Goal: Task Accomplishment & Management: Complete application form

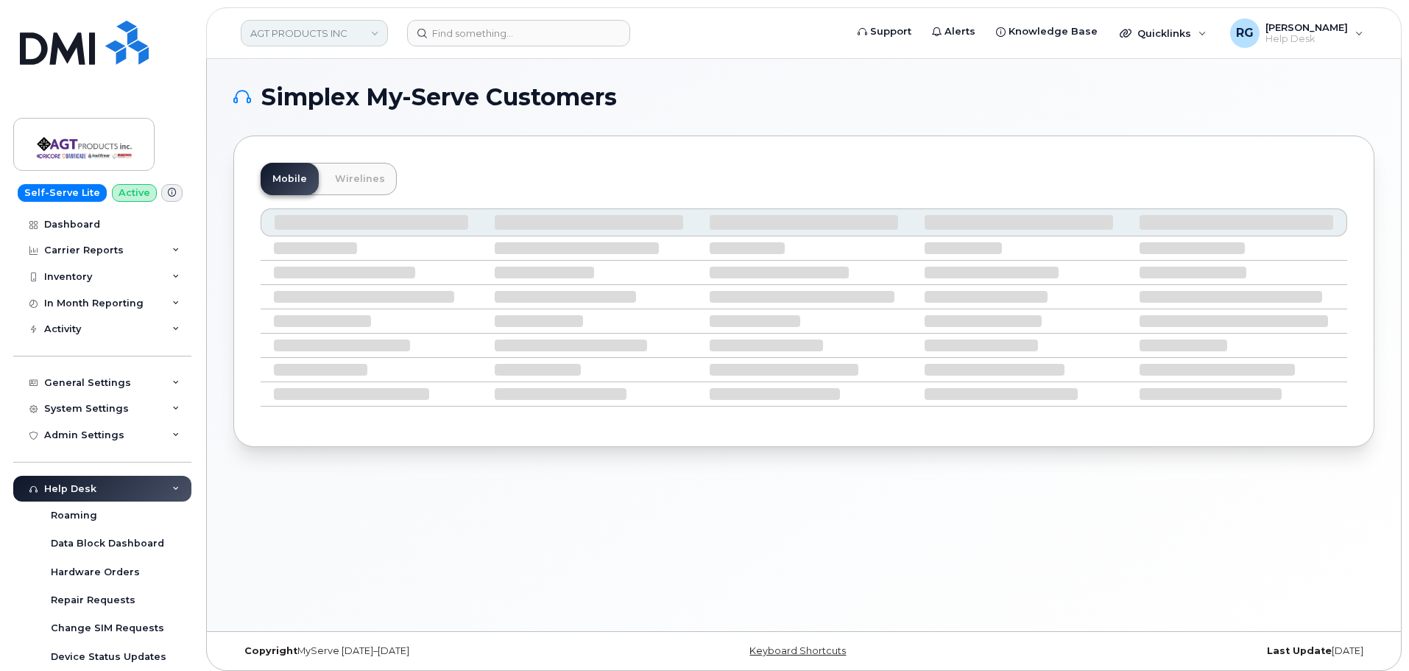
click at [272, 32] on link "AGT PRODUCTS INC" at bounding box center [314, 33] width 147 height 26
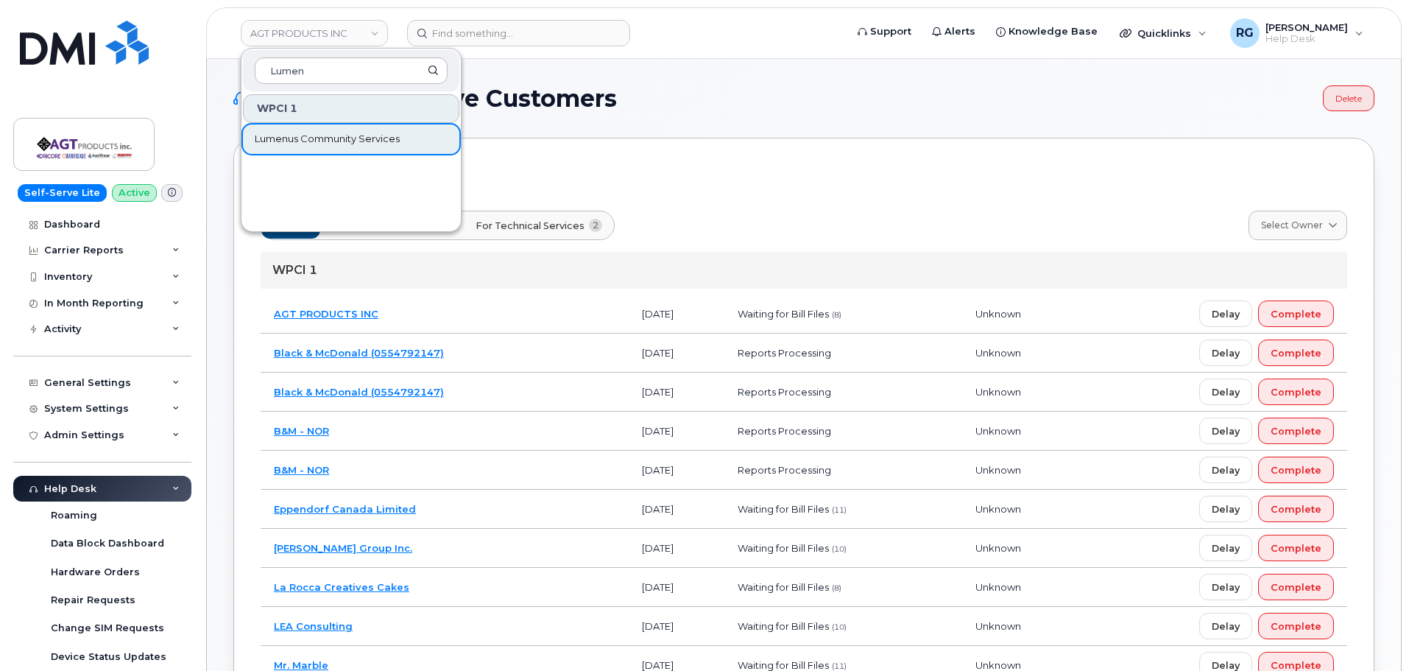
type input "Lumen"
click at [308, 139] on span "Lumenus Community Services" at bounding box center [327, 139] width 145 height 15
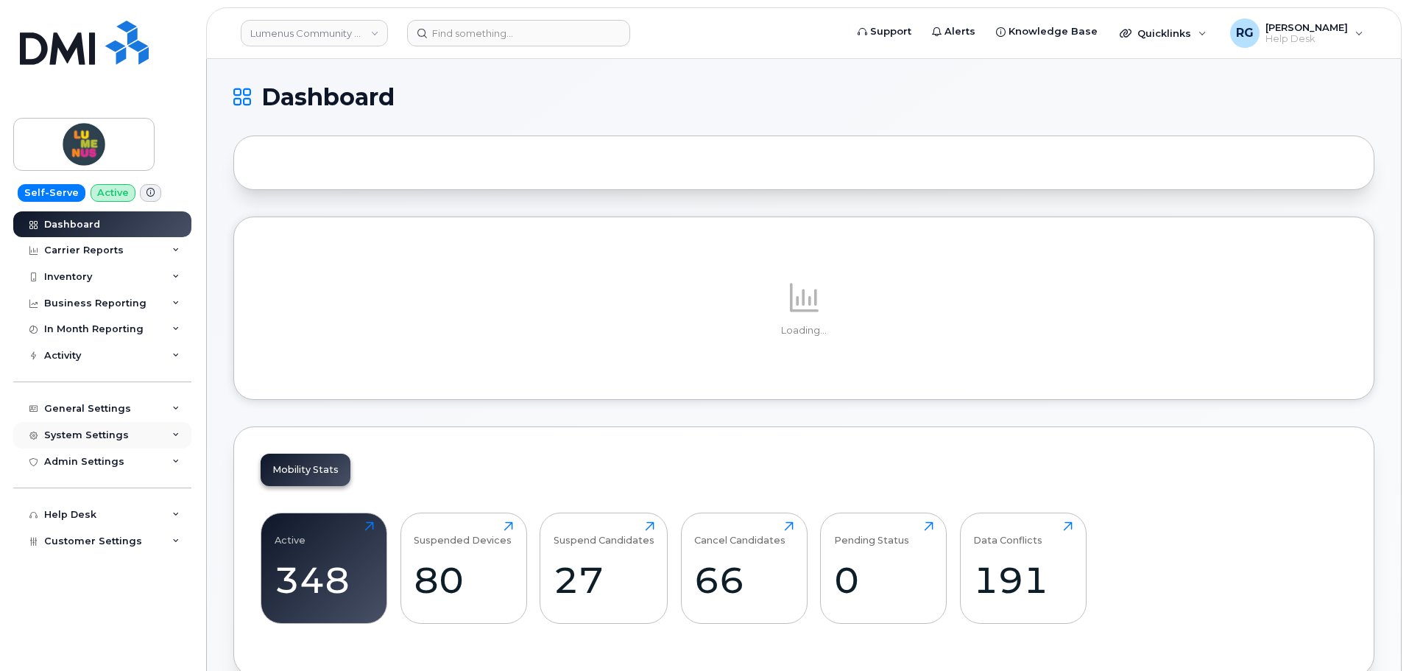
click at [75, 439] on div "System Settings" at bounding box center [86, 435] width 85 height 12
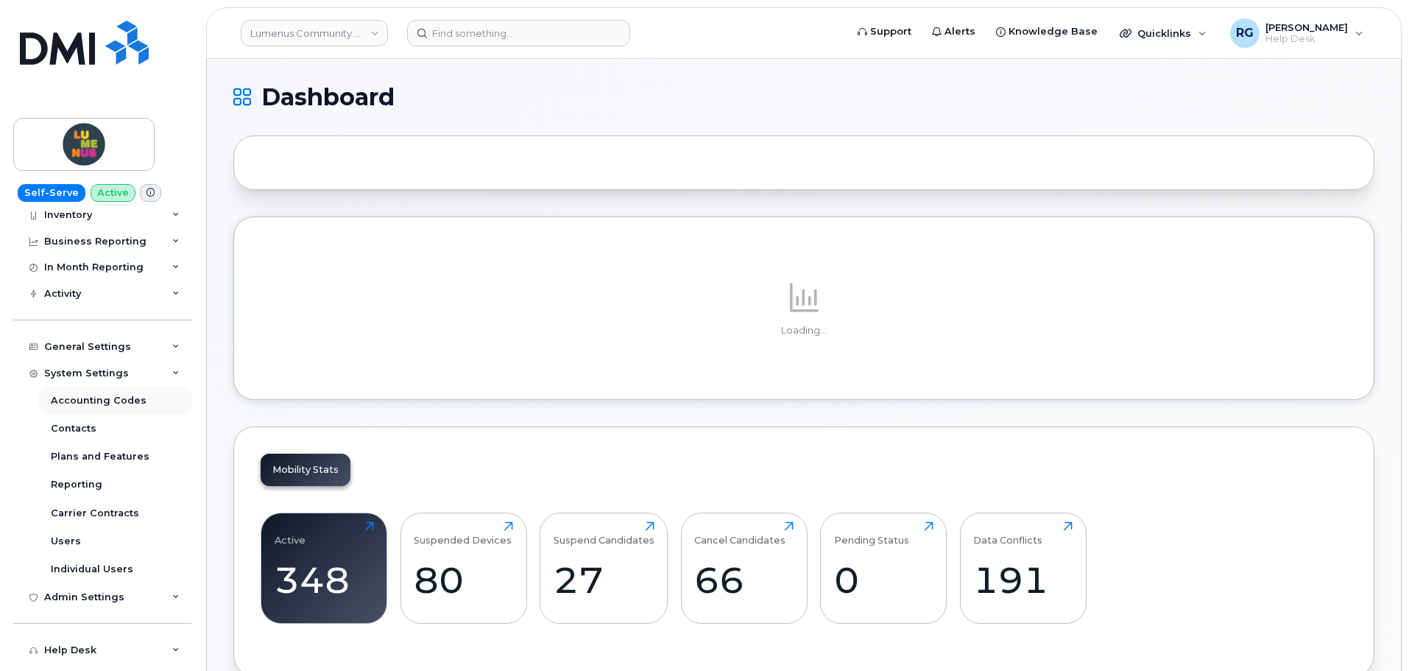
scroll to position [79, 0]
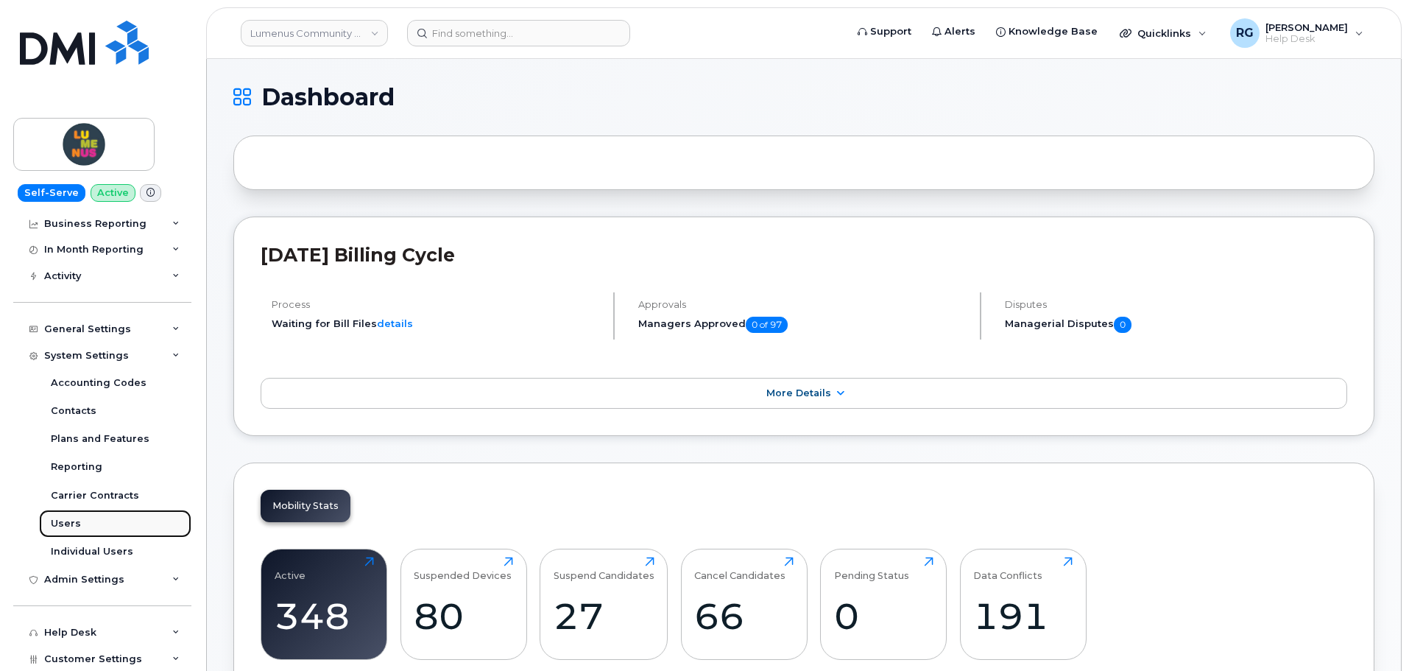
click at [81, 524] on link "Users" at bounding box center [115, 523] width 152 height 28
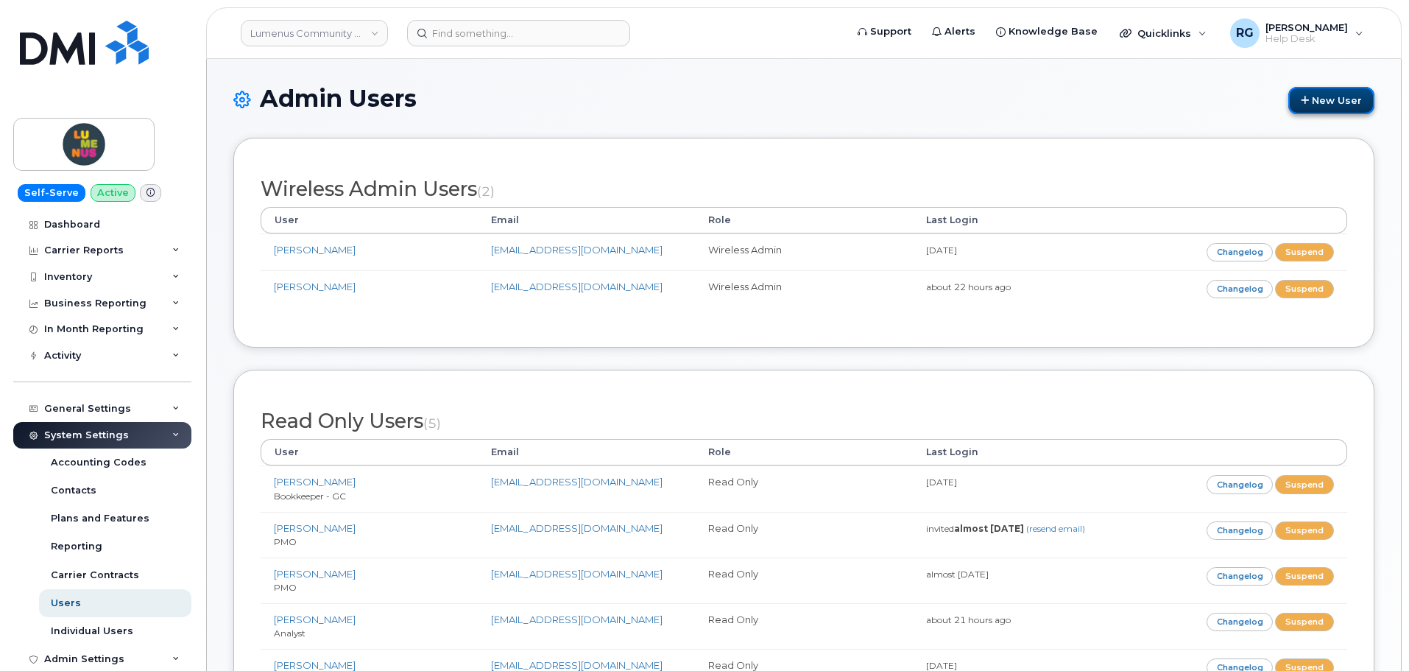
click at [1315, 107] on link "New User" at bounding box center [1331, 100] width 86 height 27
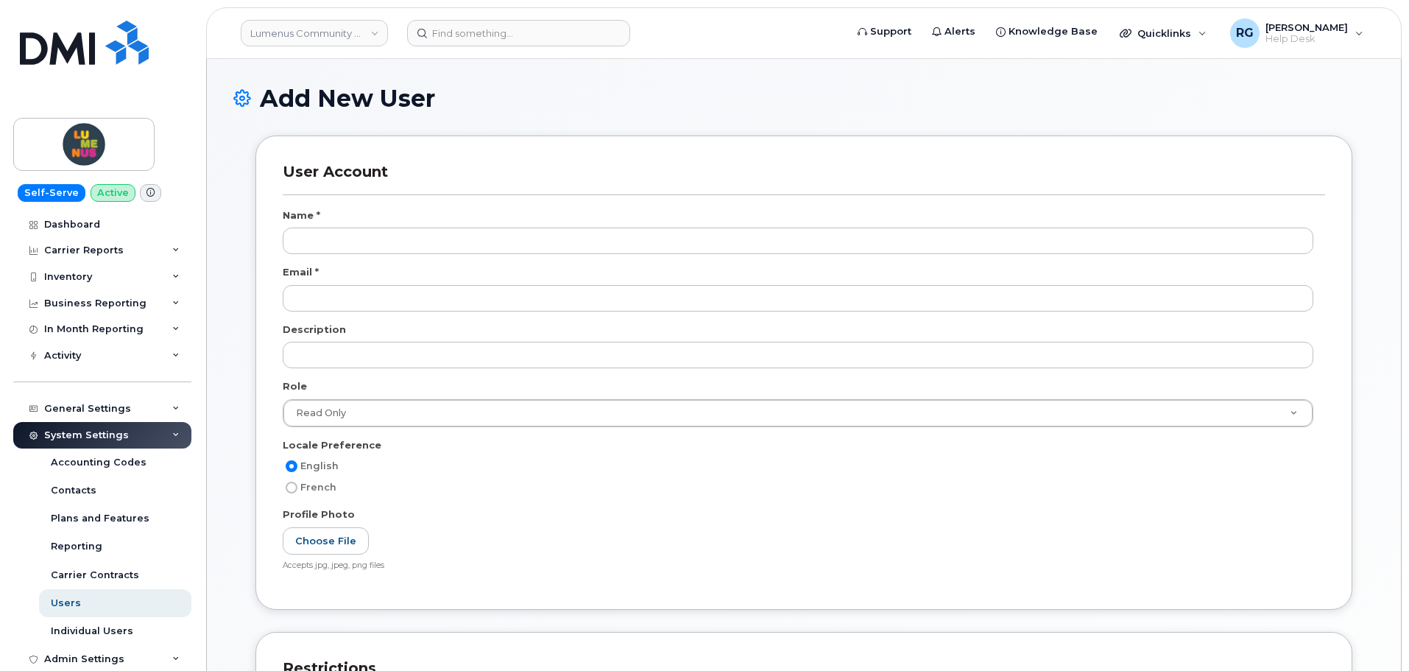
scroll to position [598, 0]
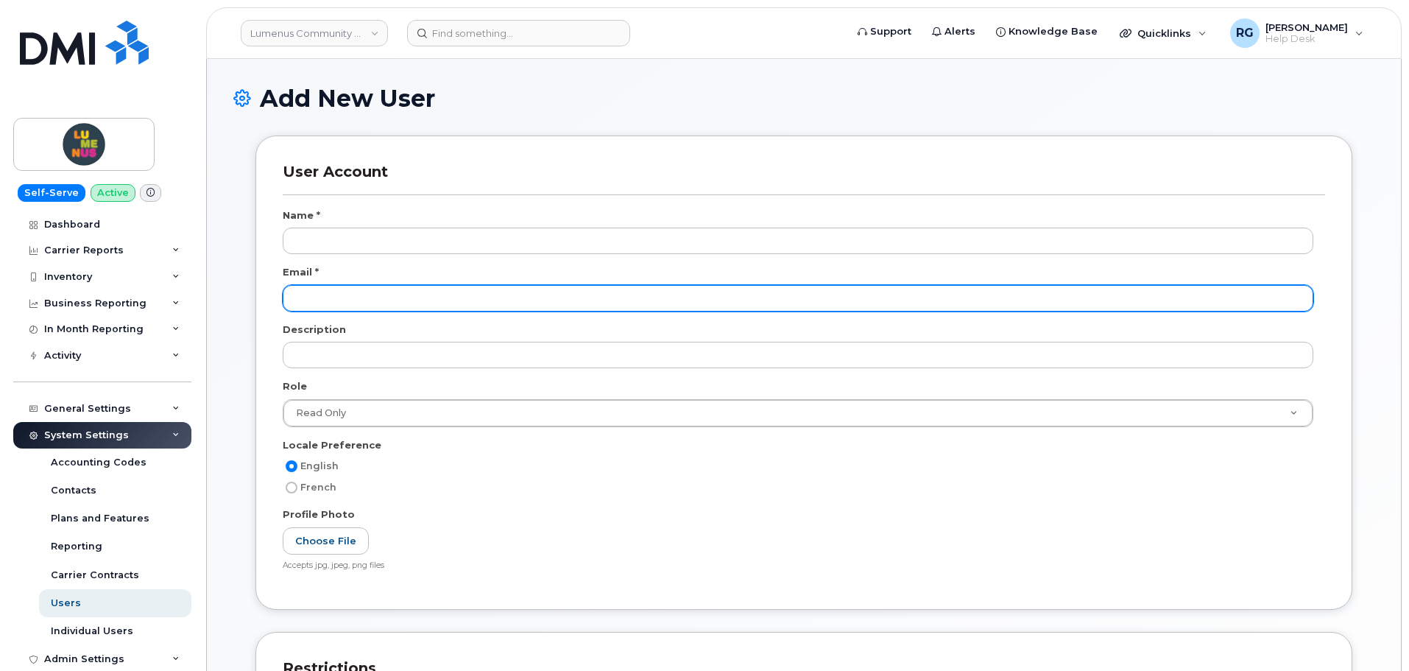
drag, startPoint x: 322, startPoint y: 294, endPoint x: 331, endPoint y: 299, distance: 9.9
click at [322, 294] on input "email" at bounding box center [798, 298] width 1031 height 26
paste input "[PERSON_NAME] <[EMAIL_ADDRESS][DOMAIN_NAME]>"
drag, startPoint x: 367, startPoint y: 296, endPoint x: 261, endPoint y: 300, distance: 106.8
click at [261, 300] on div "User Account Name * Email * Andrew Admin <lumenusadmin@lumenus.ca> Description …" at bounding box center [803, 371] width 1097 height 473
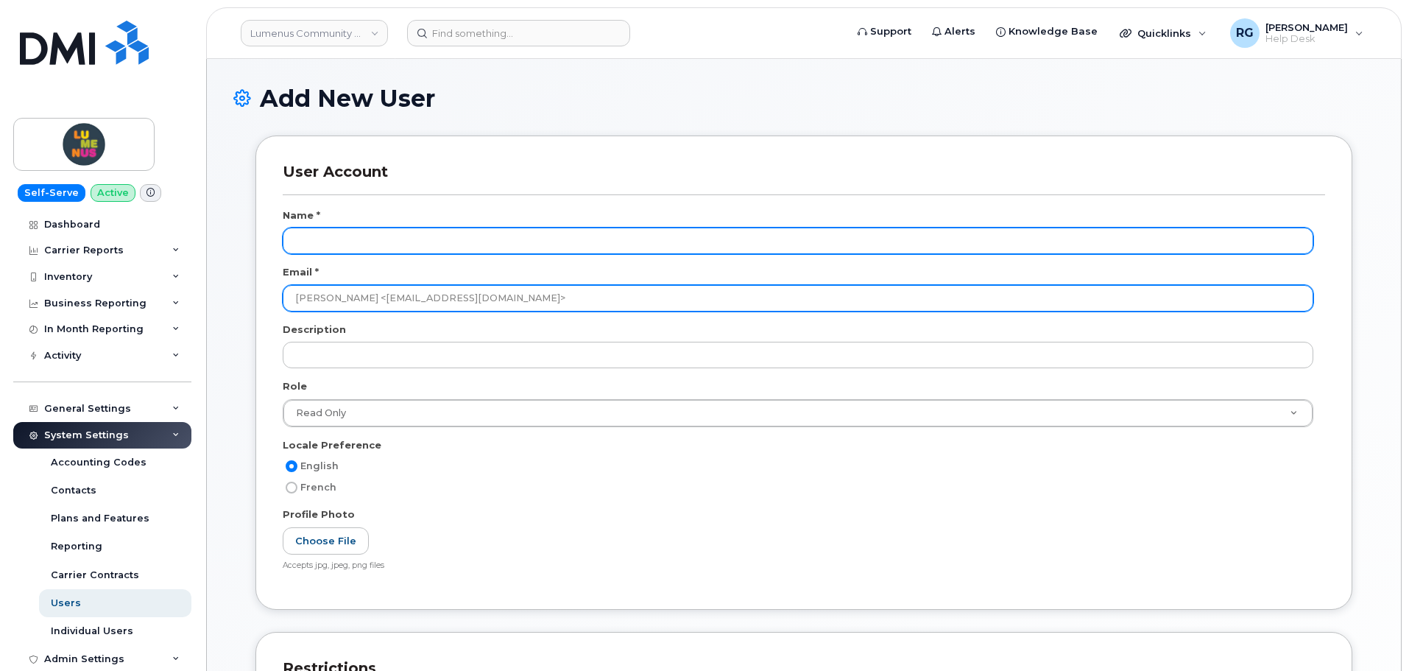
type input "Andrew Admin <lumenusadmin@lumenus.ca>"
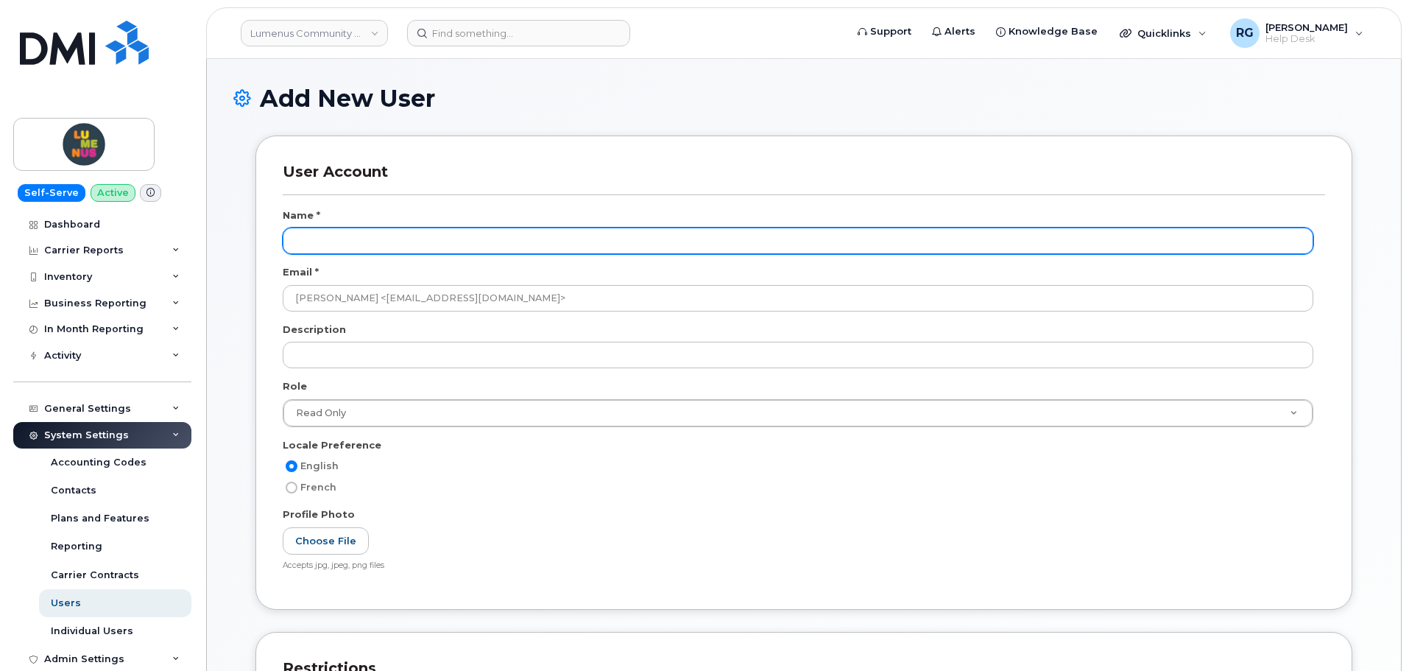
click at [363, 241] on input "text" at bounding box center [798, 240] width 1031 height 26
paste input "[PERSON_NAME]"
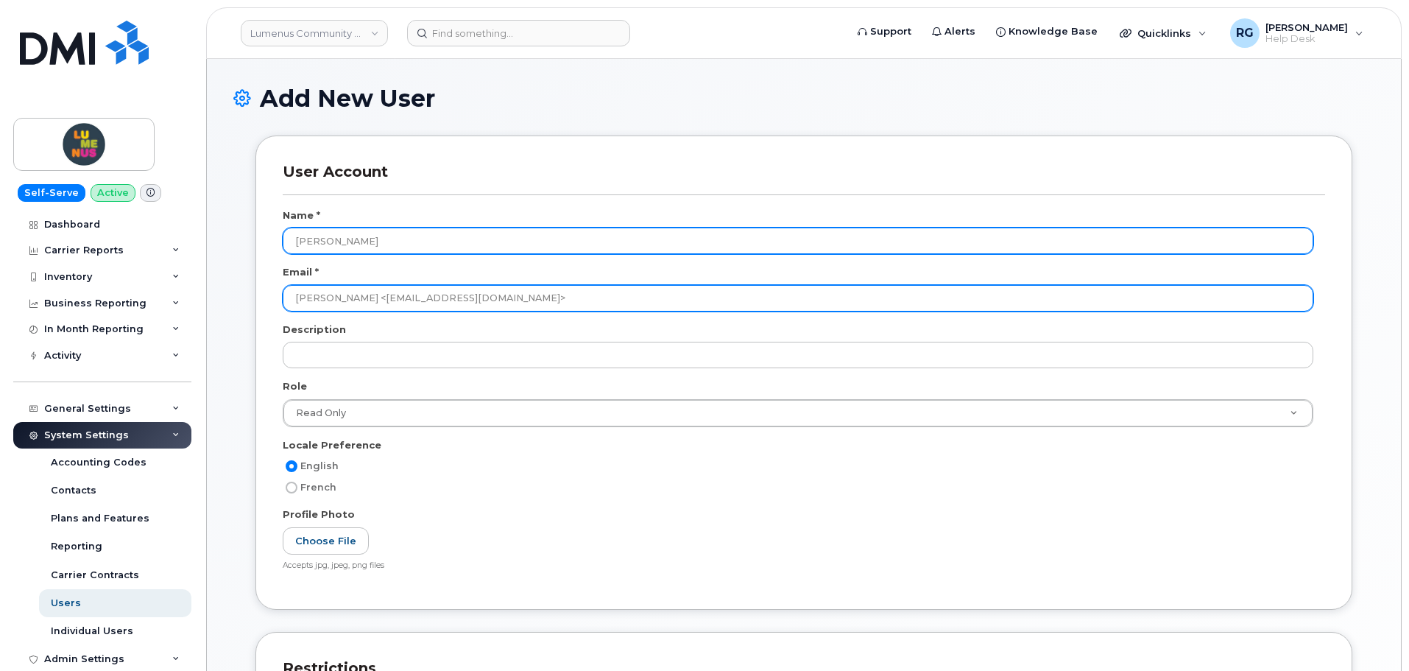
type input "[PERSON_NAME]"
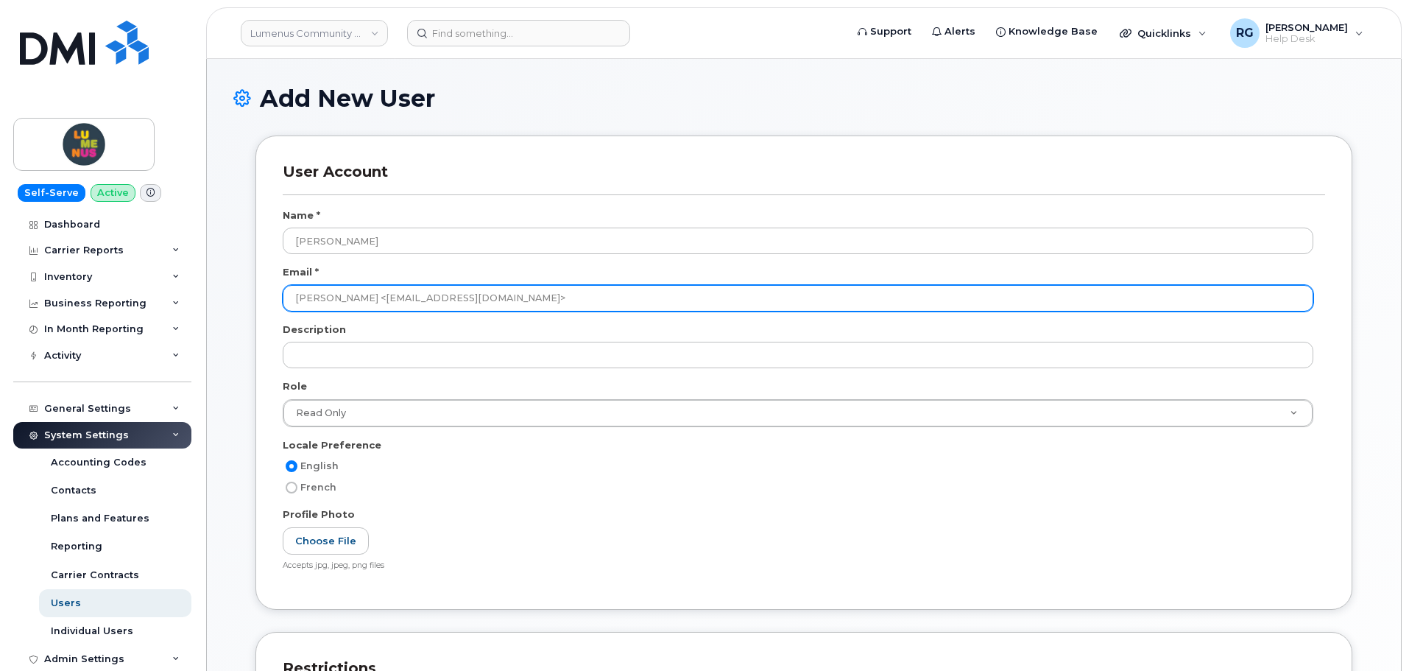
drag, startPoint x: 375, startPoint y: 296, endPoint x: 256, endPoint y: 294, distance: 118.5
click at [256, 294] on div "User Account Name * Andrew Admin Email * Andrew Admin <lumenusadmin@lumenus.ca>…" at bounding box center [803, 371] width 1097 height 473
click at [470, 296] on input "lumenusadmin@lumenus.ca>" at bounding box center [798, 298] width 1031 height 26
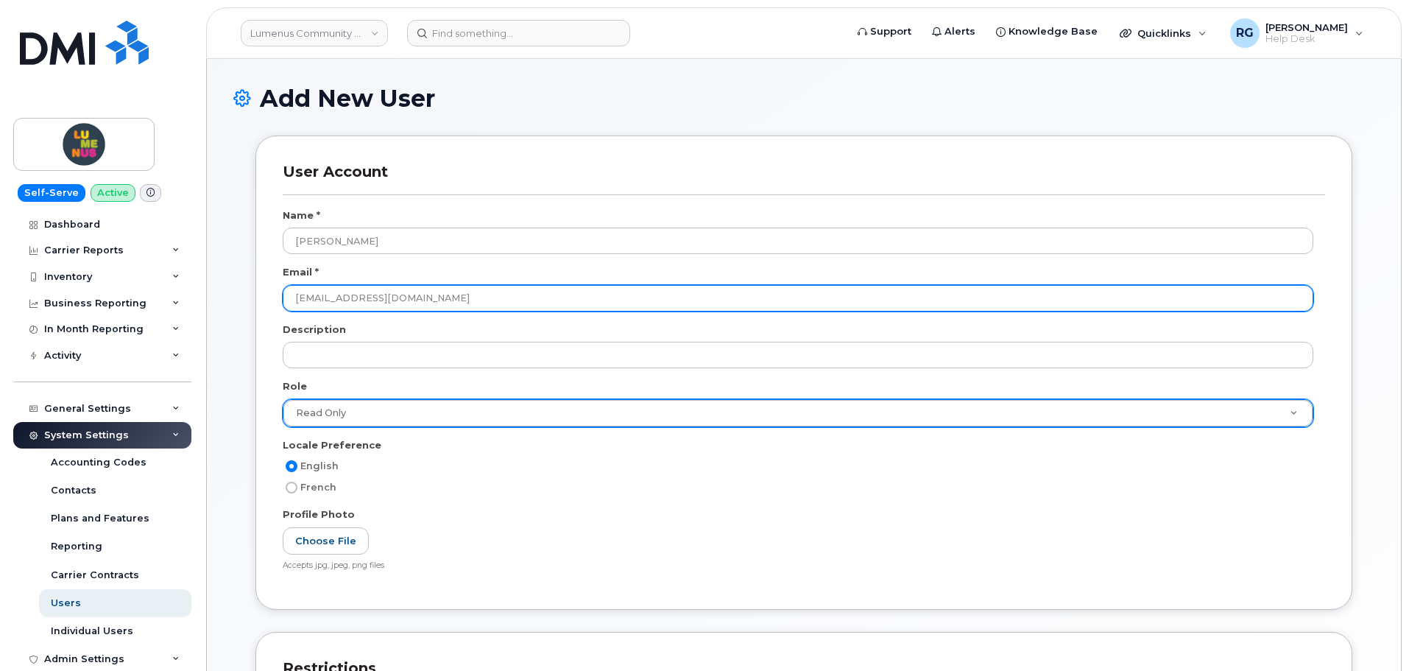
type input "[EMAIL_ADDRESS][DOMAIN_NAME]"
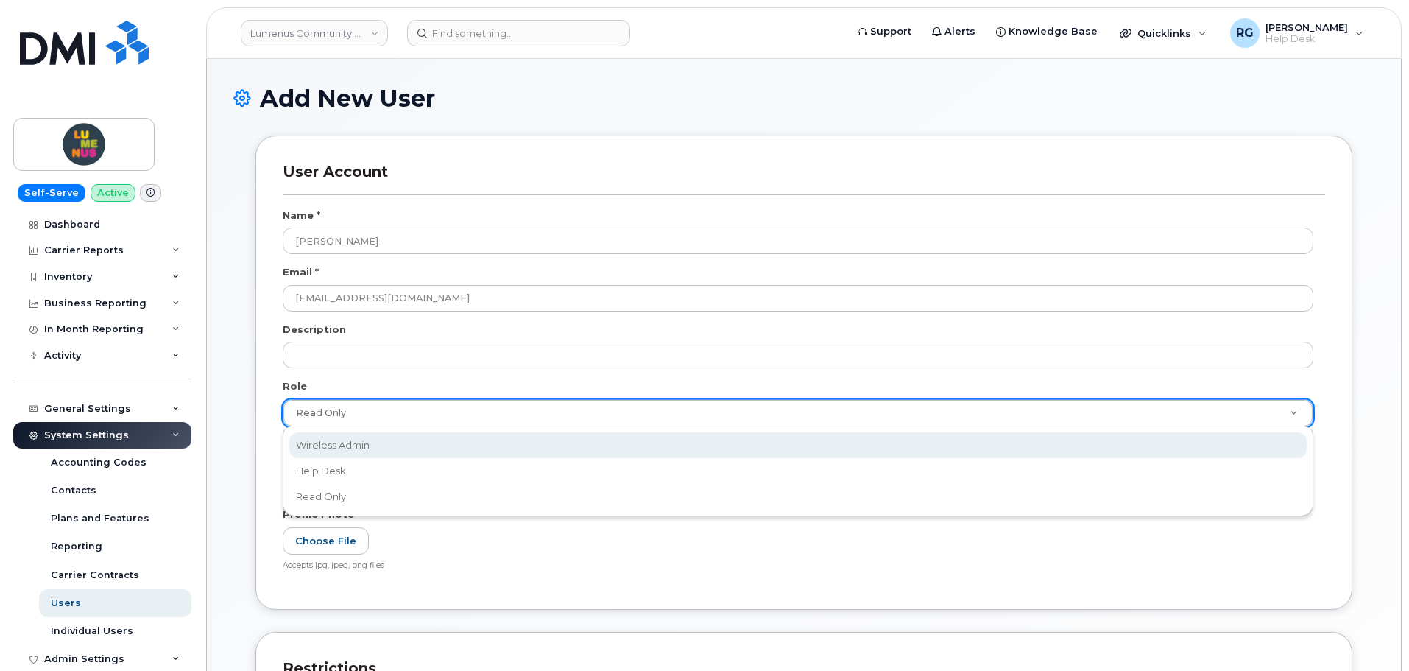
select select "wireless_admin"
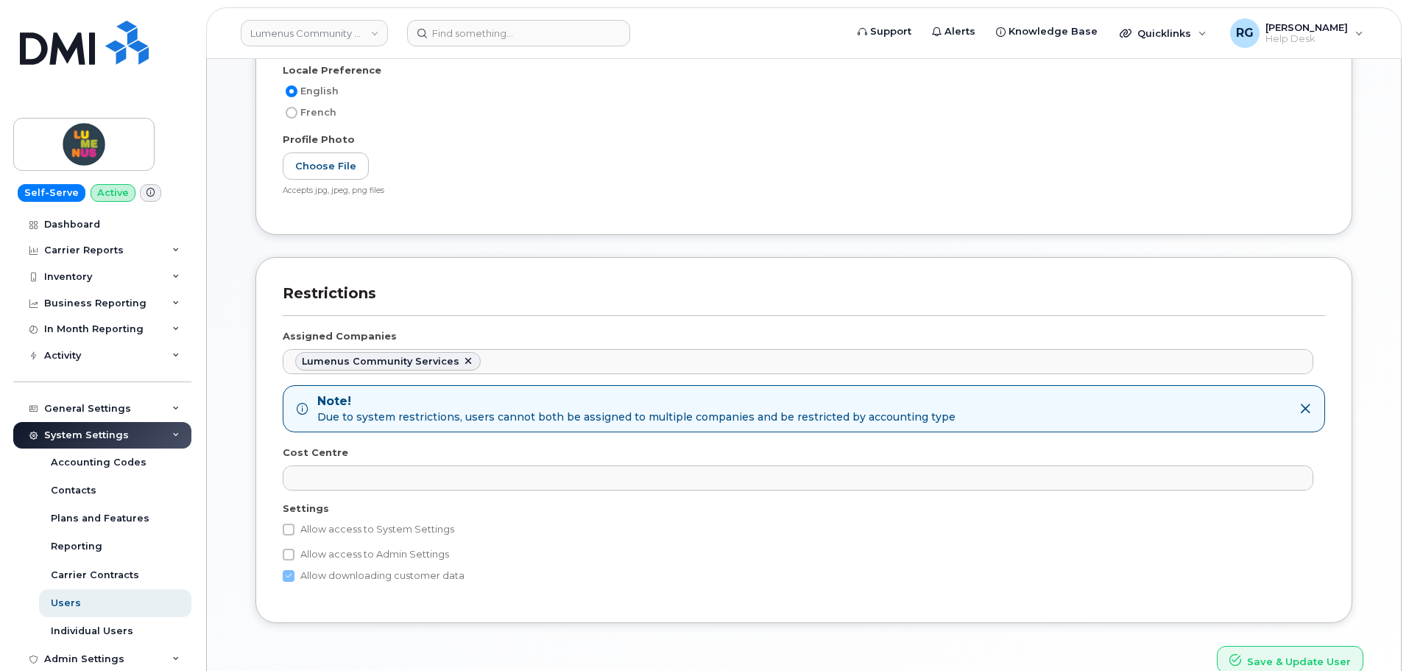
scroll to position [405, 0]
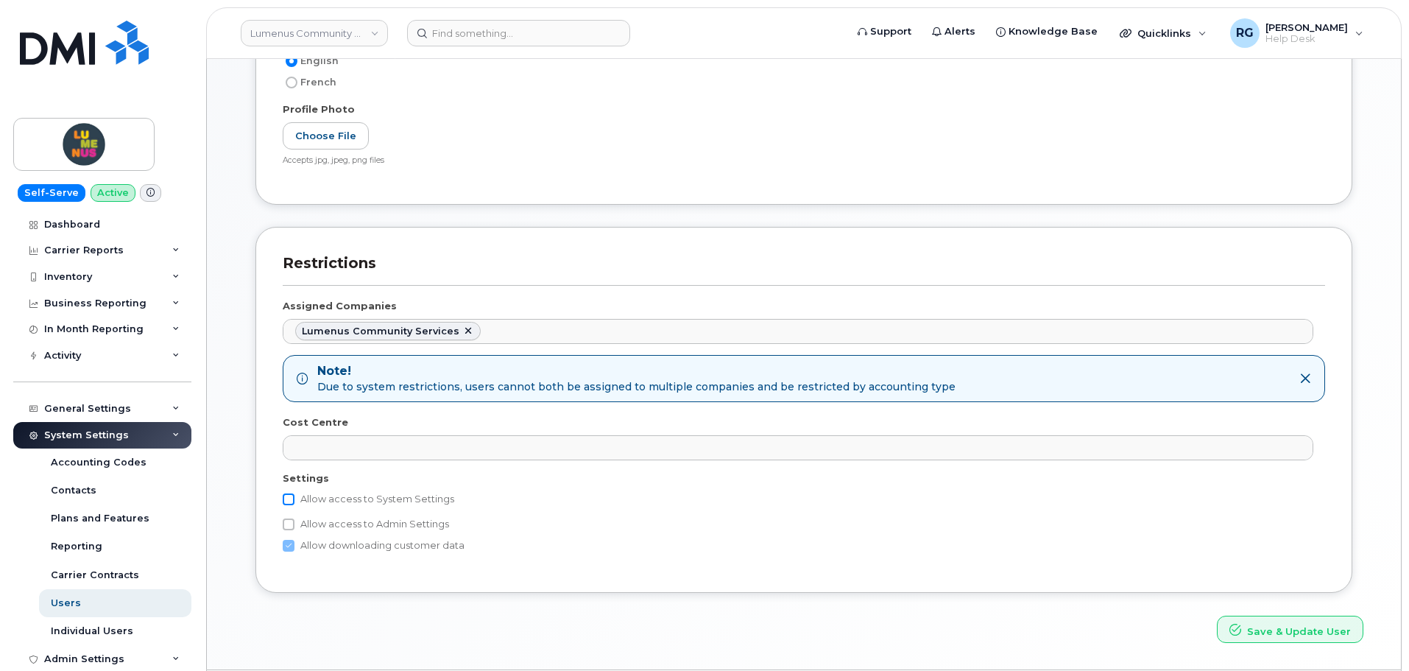
click at [288, 498] on input "Allow access to System Settings" at bounding box center [289, 499] width 12 height 12
checkbox input "true"
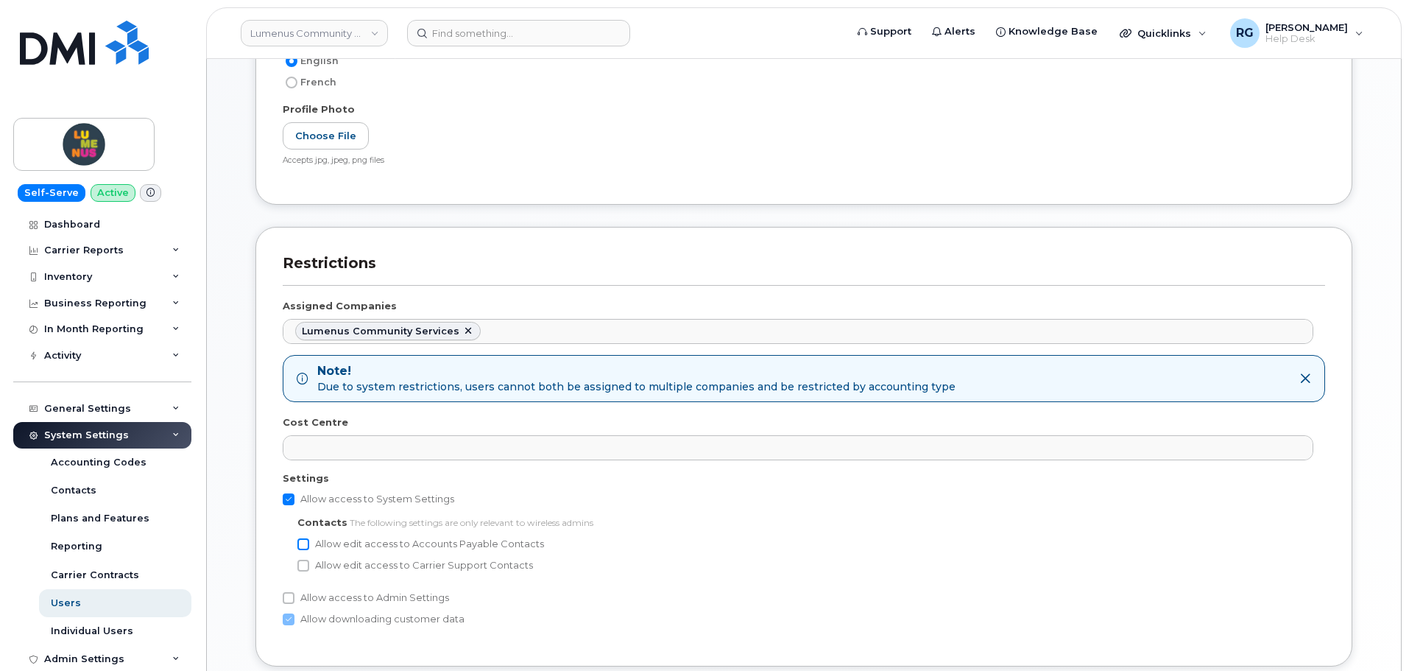
click at [301, 548] on input "Allow edit access to Accounts Payable Contacts" at bounding box center [303, 544] width 12 height 12
checkbox input "true"
drag, startPoint x: 302, startPoint y: 564, endPoint x: 302, endPoint y: 575, distance: 11.0
click at [303, 565] on input "Allow edit access to Carrier Support Contacts" at bounding box center [303, 565] width 12 height 12
checkbox input "true"
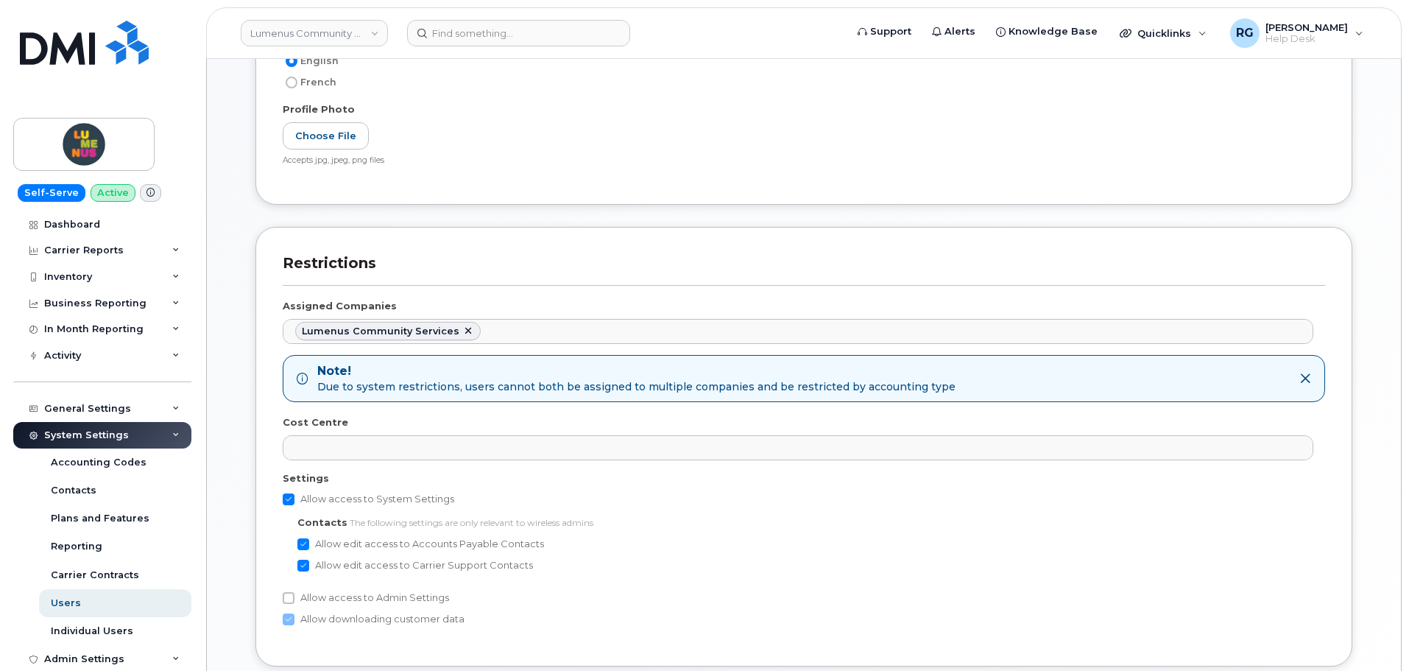
click at [280, 601] on div "Restrictions Assigned Companies Lumenus Community Services No matches found AGT…" at bounding box center [803, 446] width 1097 height 439
click at [290, 598] on input "Allow access to Admin Settings" at bounding box center [289, 598] width 12 height 12
checkbox input "true"
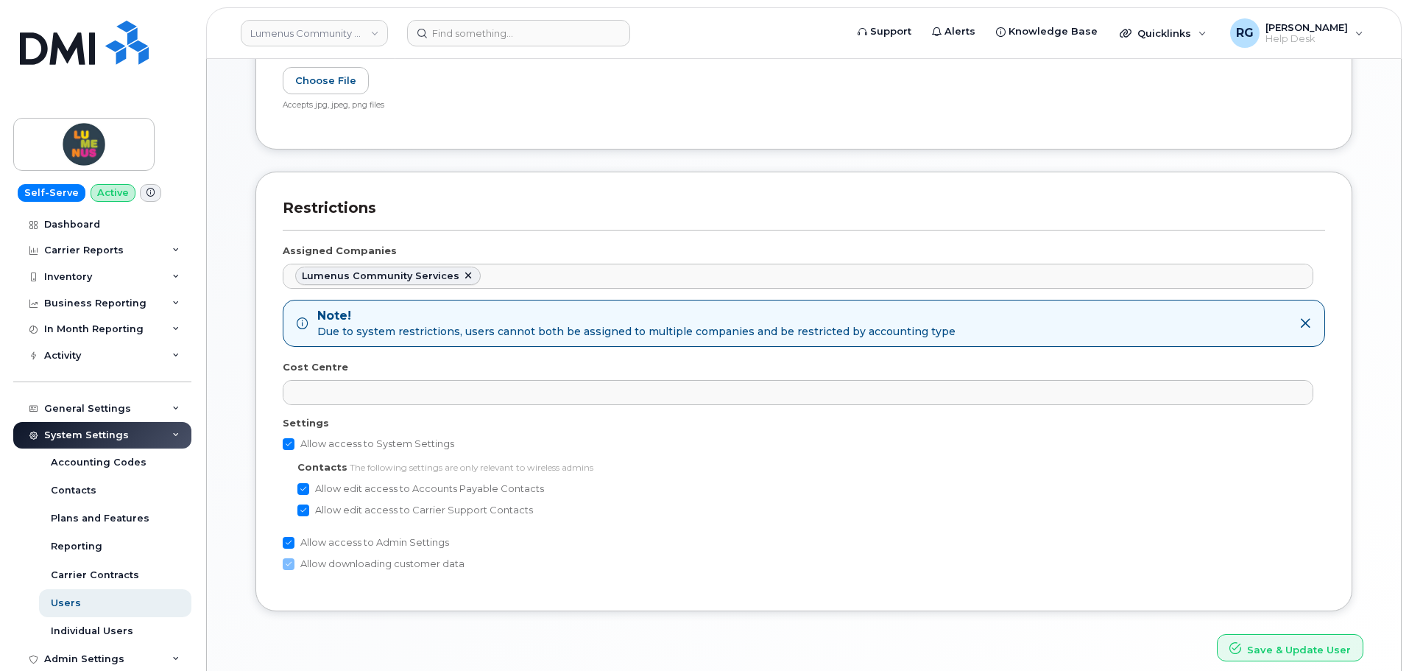
scroll to position [524, 0]
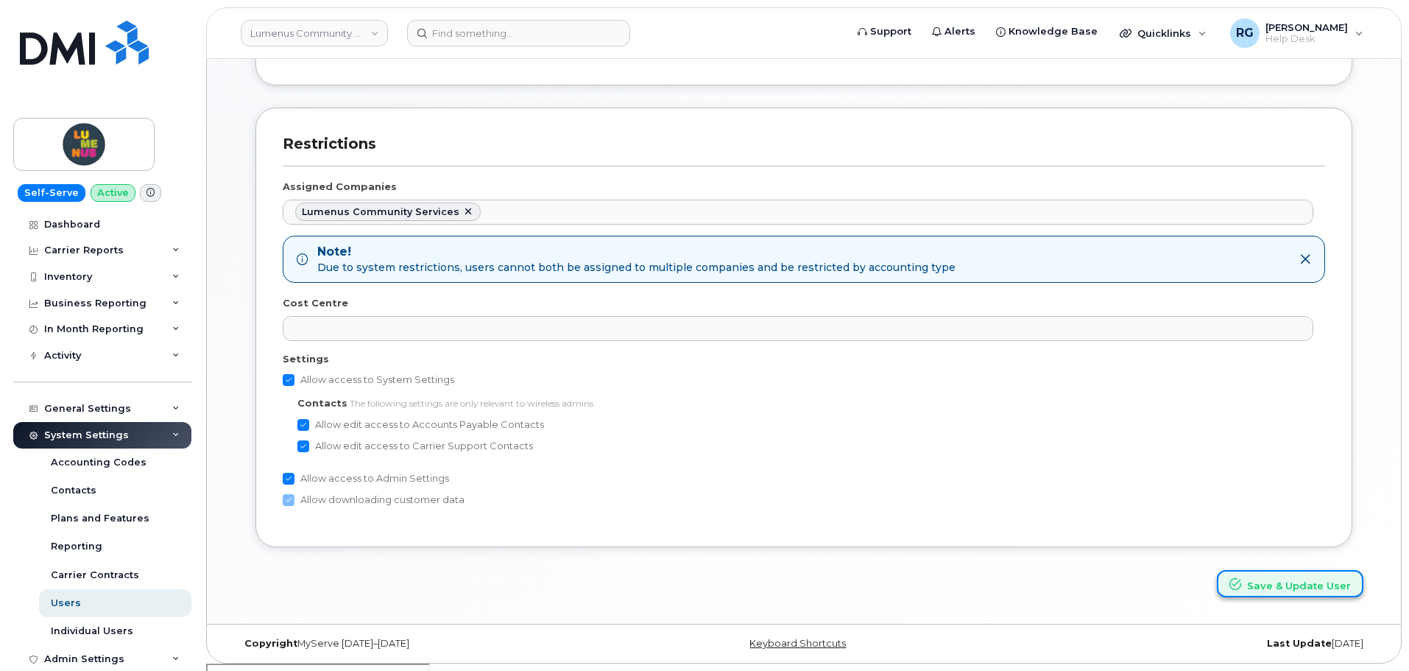
click at [1262, 584] on button "Save & Update User" at bounding box center [1290, 583] width 146 height 27
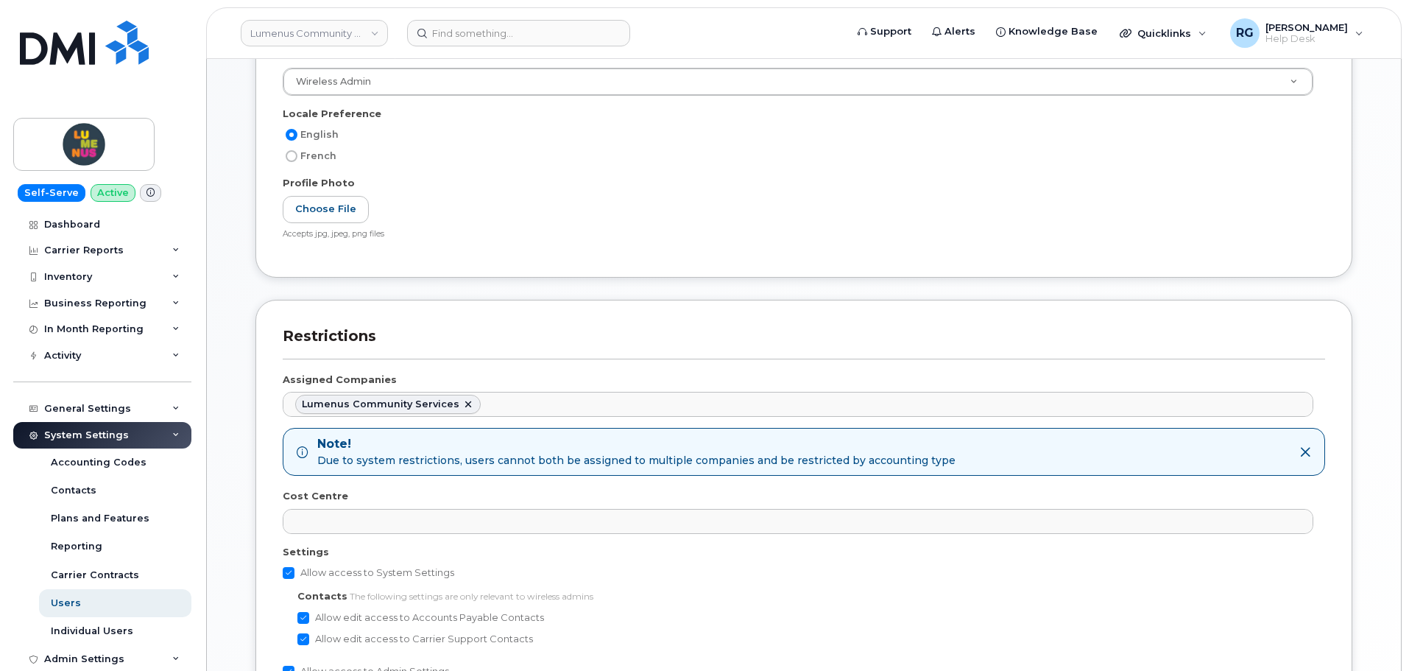
scroll to position [646, 0]
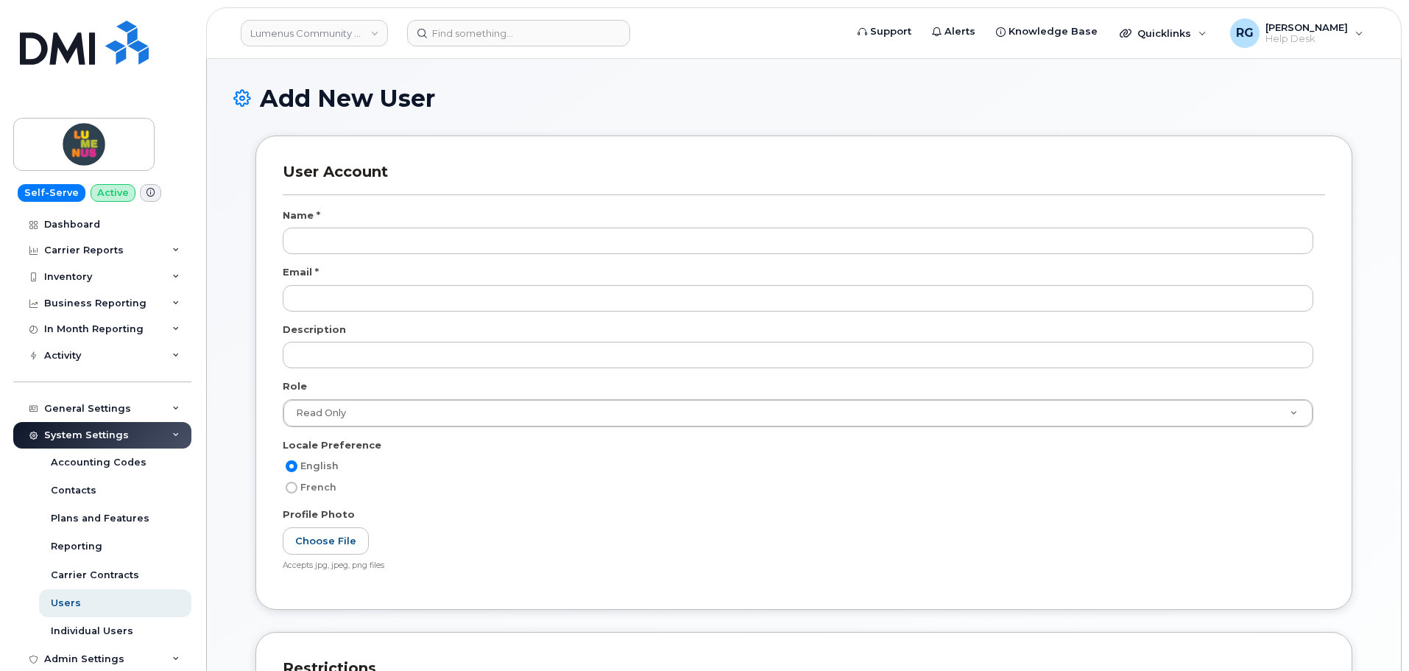
scroll to position [598, 0]
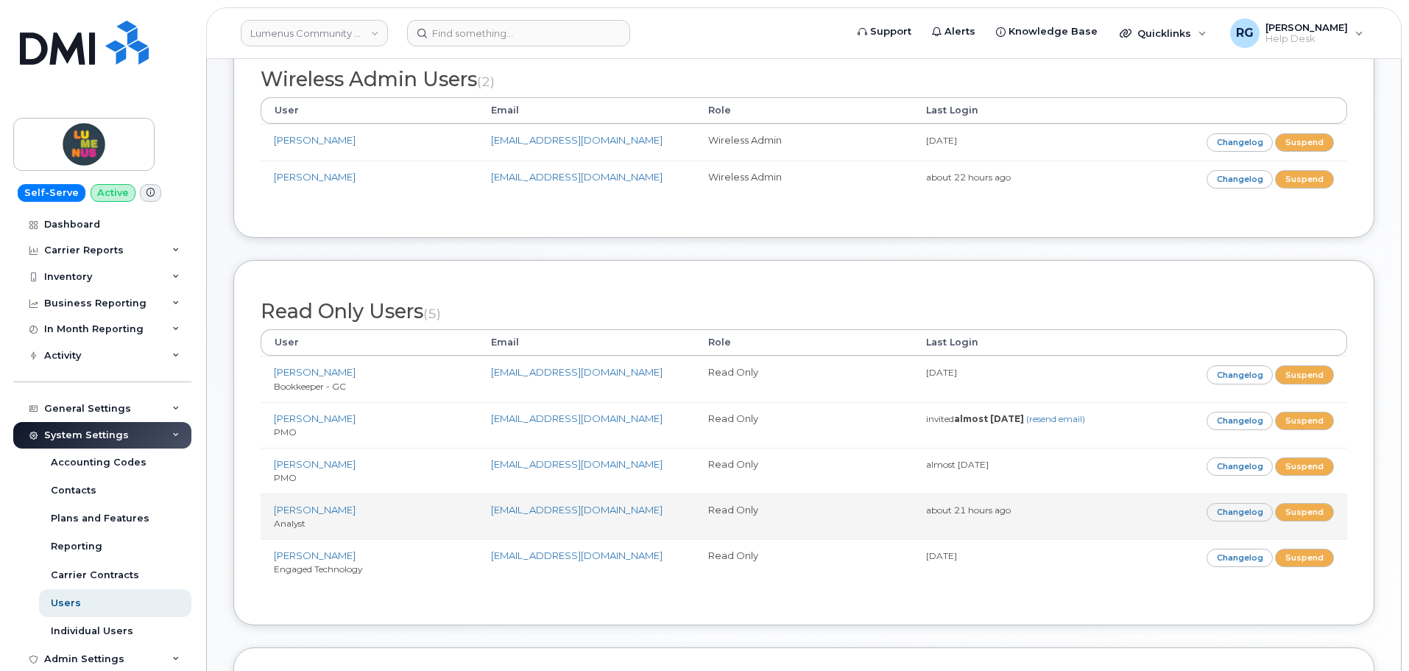
scroll to position [110, 0]
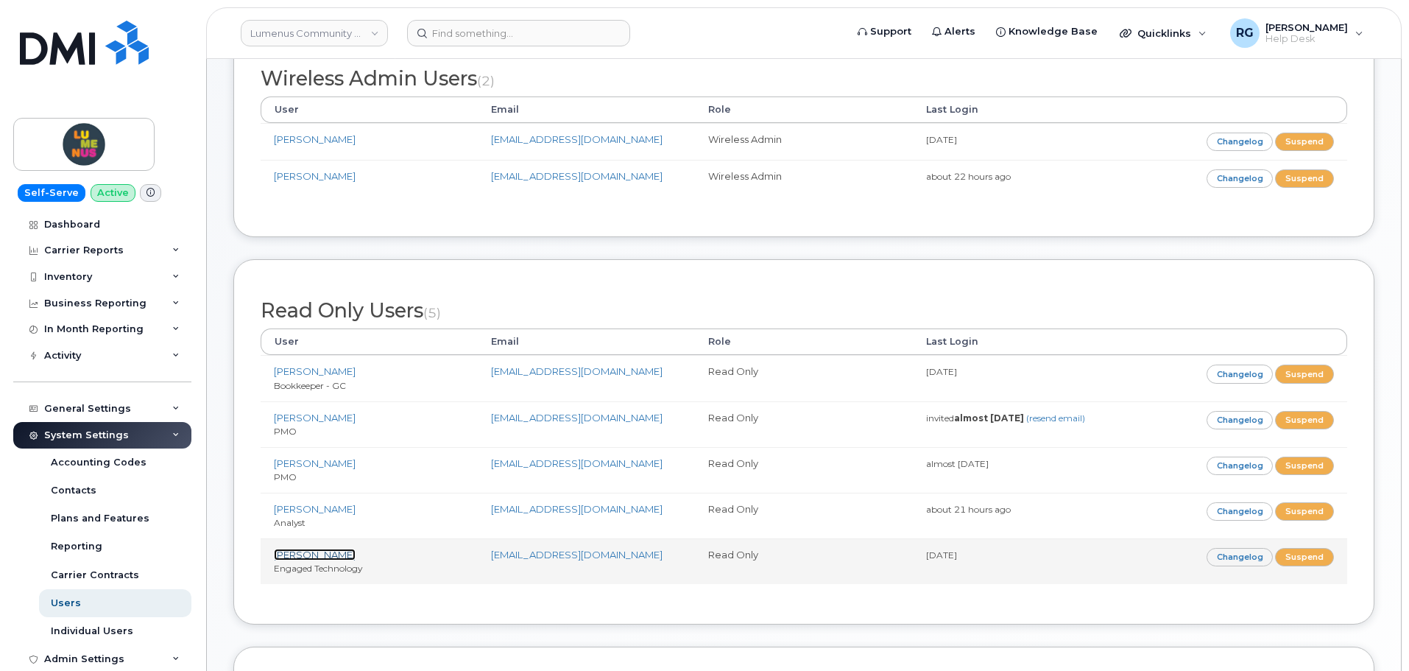
click at [344, 553] on link "[PERSON_NAME]" at bounding box center [315, 554] width 82 height 12
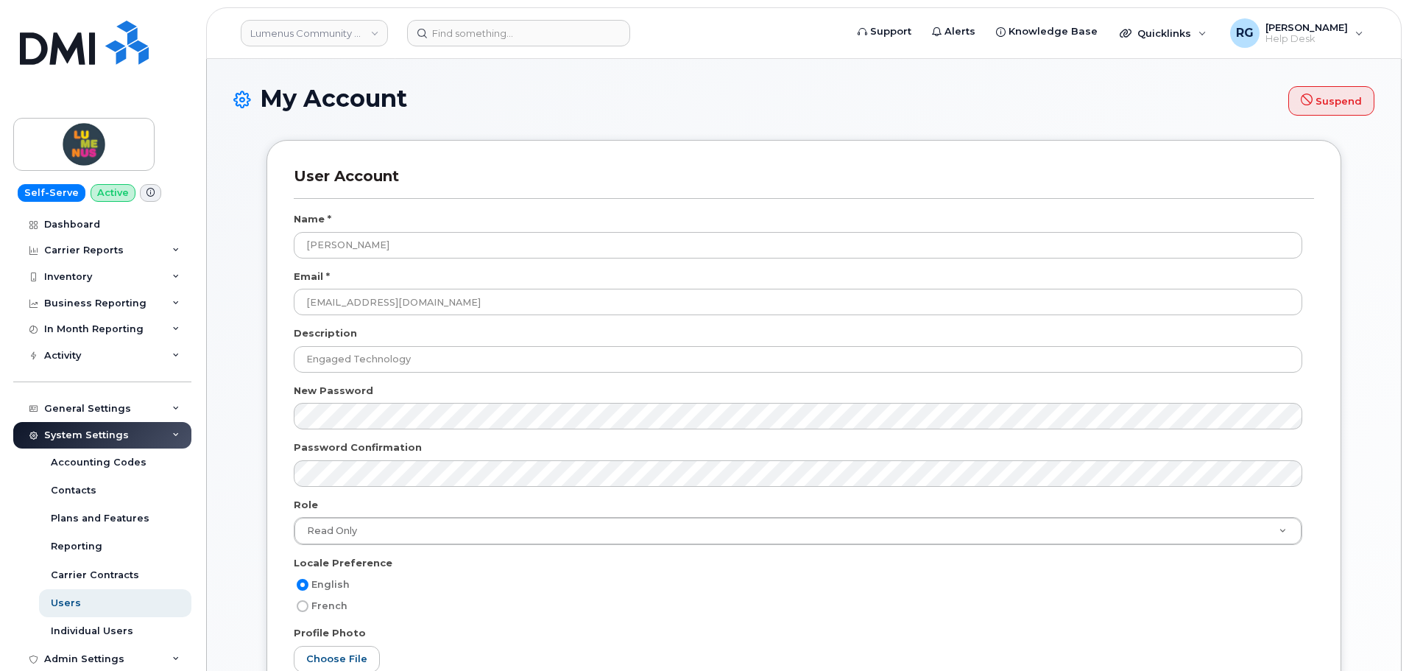
scroll to position [598, 0]
drag, startPoint x: 404, startPoint y: 247, endPoint x: 261, endPoint y: 230, distance: 144.4
click at [261, 230] on div "User Account Name * [PERSON_NAME] Email * [EMAIL_ADDRESS][DOMAIN_NAME] Descript…" at bounding box center [803, 445] width 1097 height 610
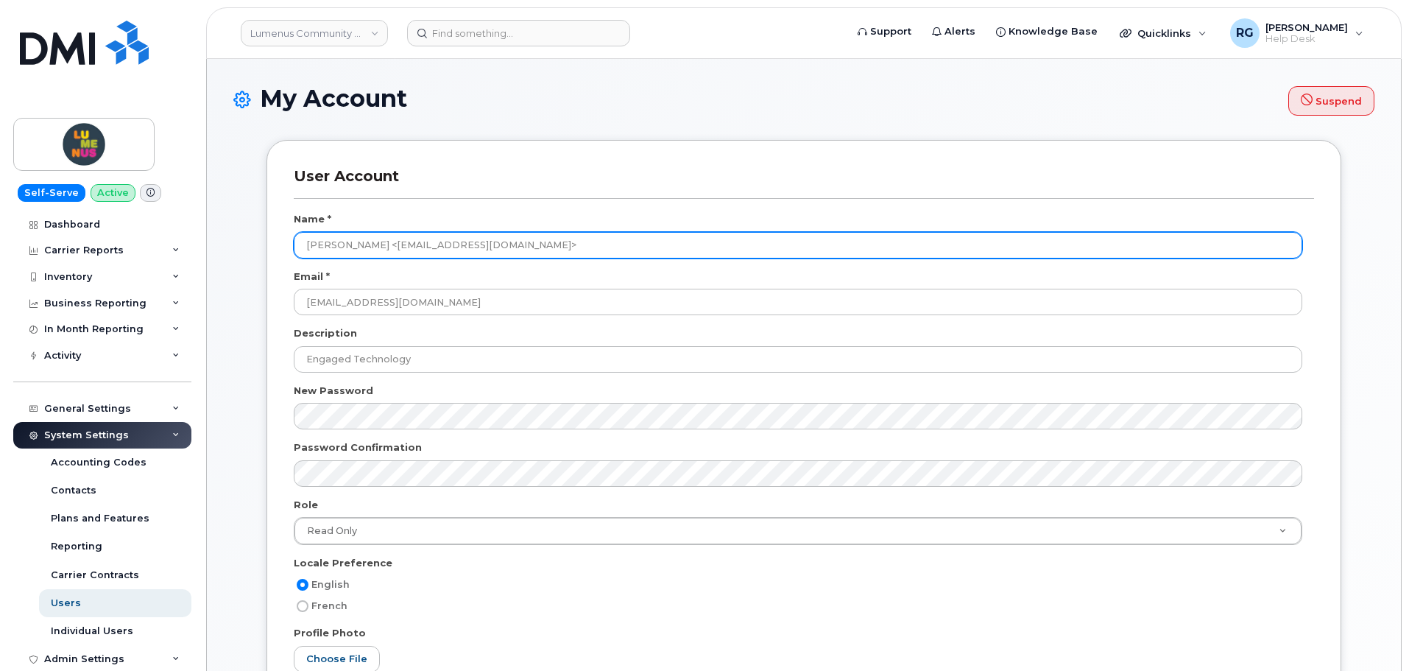
drag, startPoint x: 381, startPoint y: 244, endPoint x: 601, endPoint y: 247, distance: 220.1
click at [601, 247] on input "[PERSON_NAME] <[EMAIL_ADDRESS][DOMAIN_NAME]>" at bounding box center [798, 245] width 1008 height 26
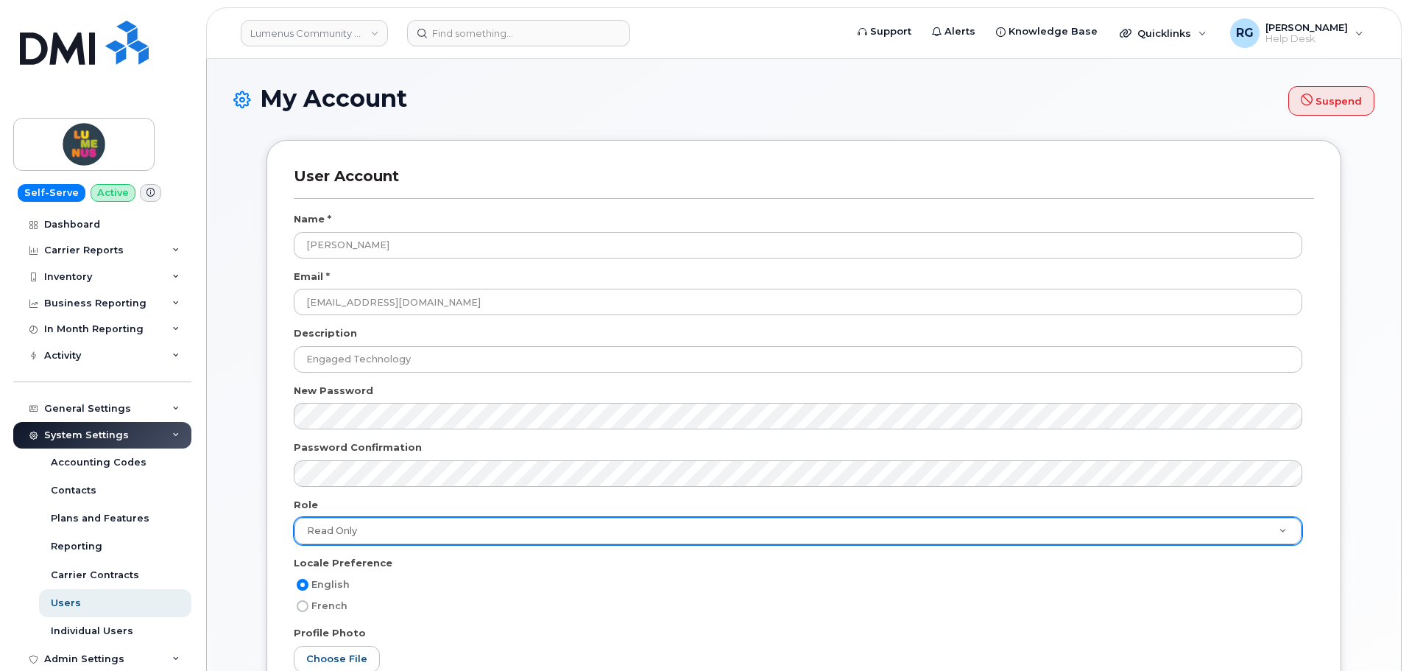
type input "[PERSON_NAME]"
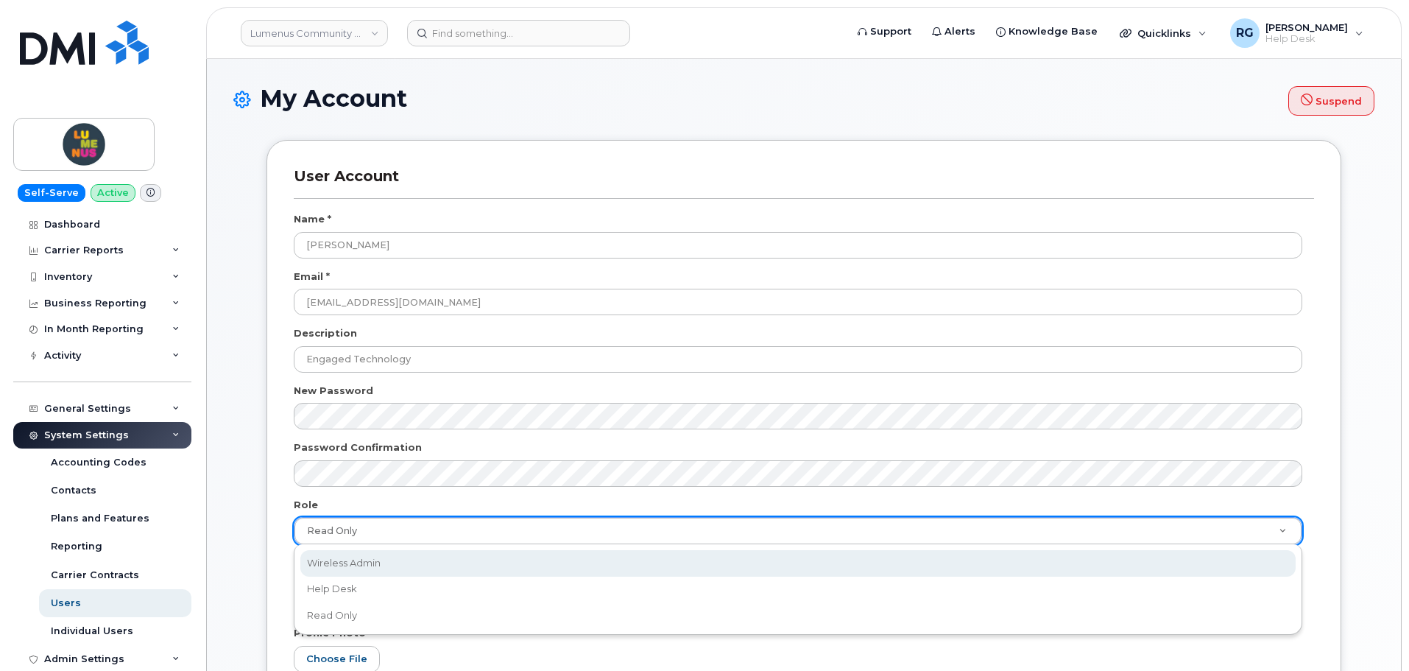
select select "wireless_admin"
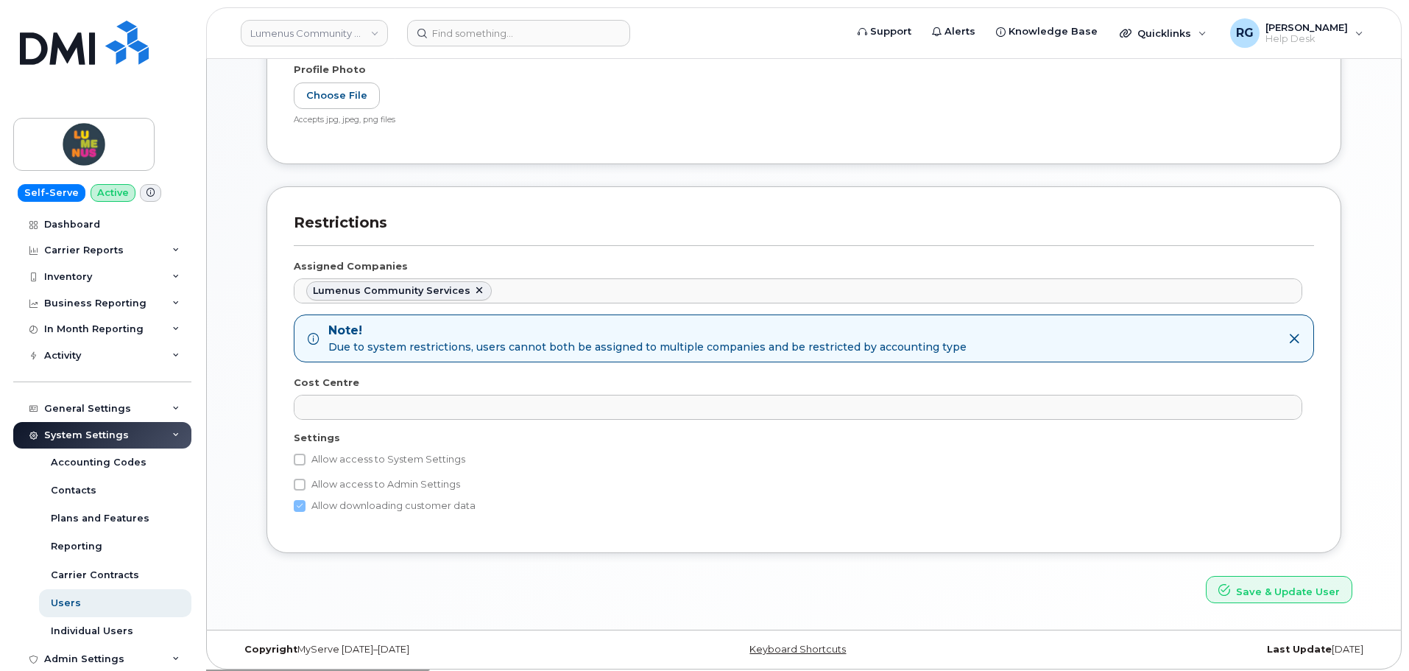
scroll to position [569, 0]
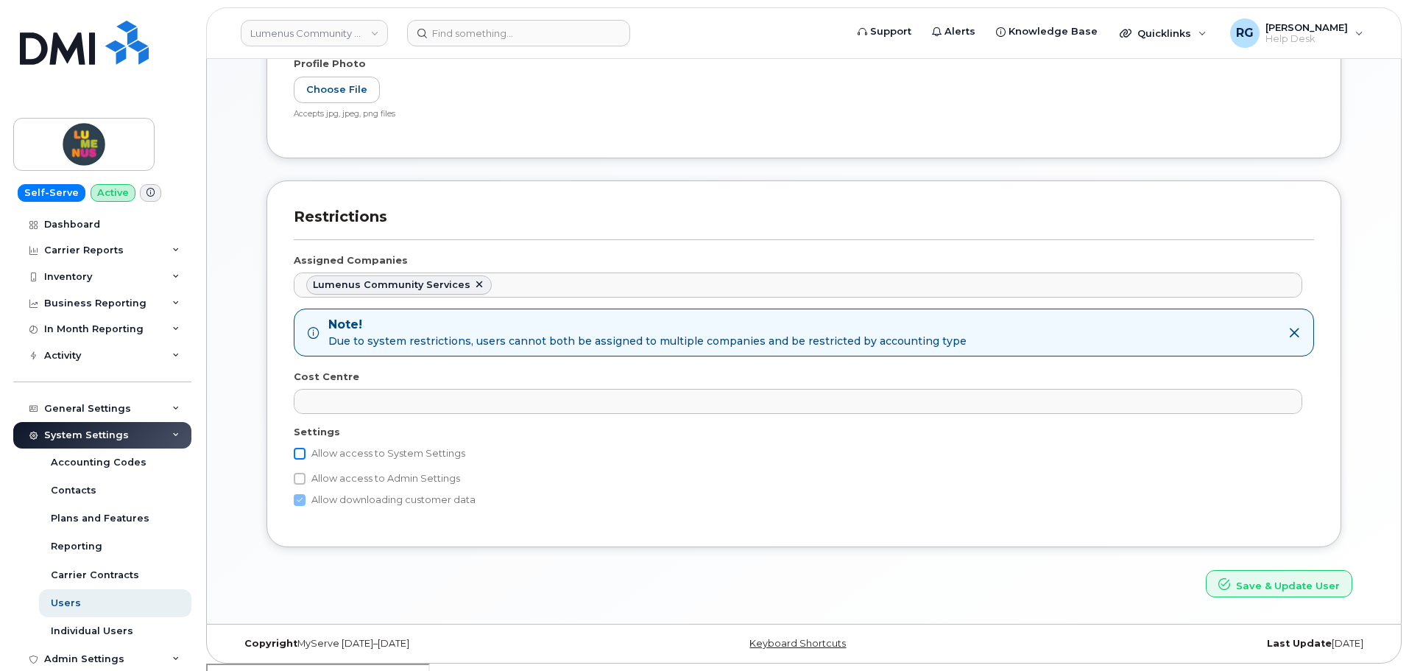
click at [303, 452] on input "Allow access to System Settings" at bounding box center [300, 454] width 12 height 12
checkbox input "true"
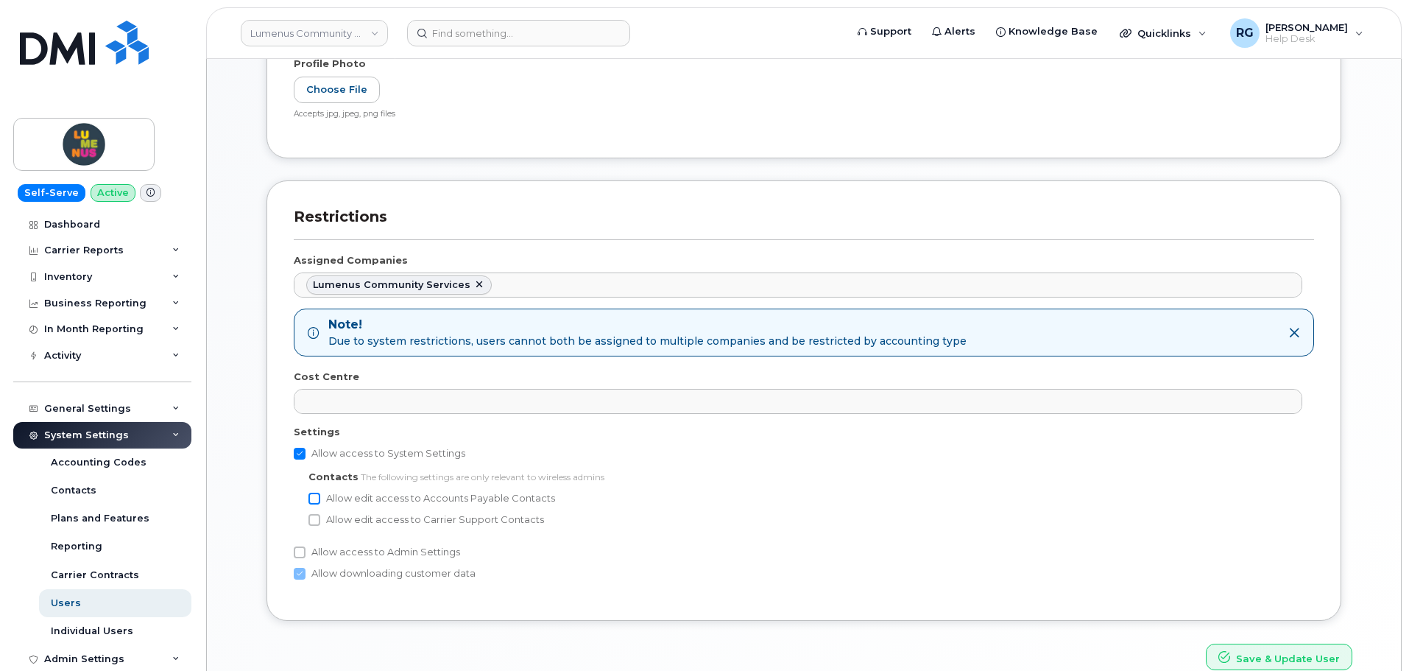
click at [316, 502] on input "Allow edit access to Accounts Payable Contacts" at bounding box center [314, 498] width 12 height 12
checkbox input "true"
click at [316, 520] on input "Allow edit access to Carrier Support Contacts" at bounding box center [314, 520] width 12 height 12
checkbox input "true"
click at [297, 554] on input "Allow access to Admin Settings" at bounding box center [300, 552] width 12 height 12
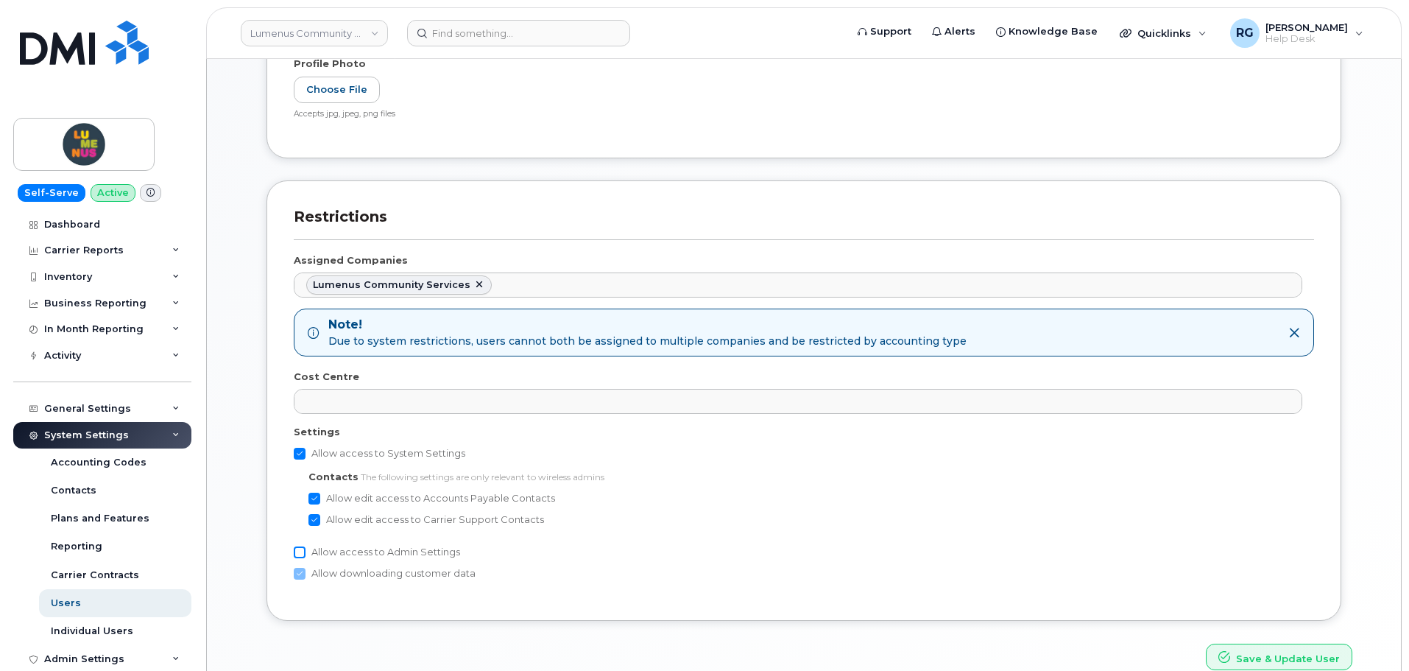
checkbox input "true"
click at [1288, 646] on button "Save & Update User" at bounding box center [1279, 656] width 146 height 27
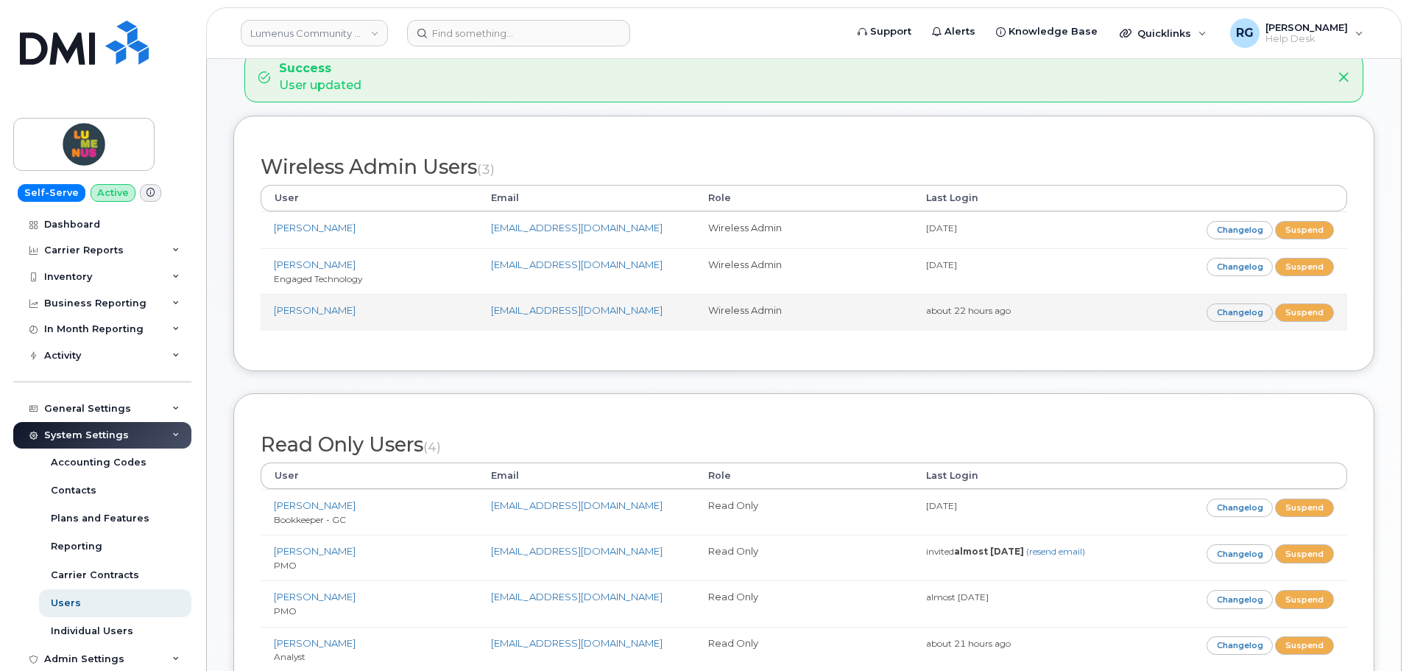
scroll to position [74, 0]
